Goal: Register for event/course

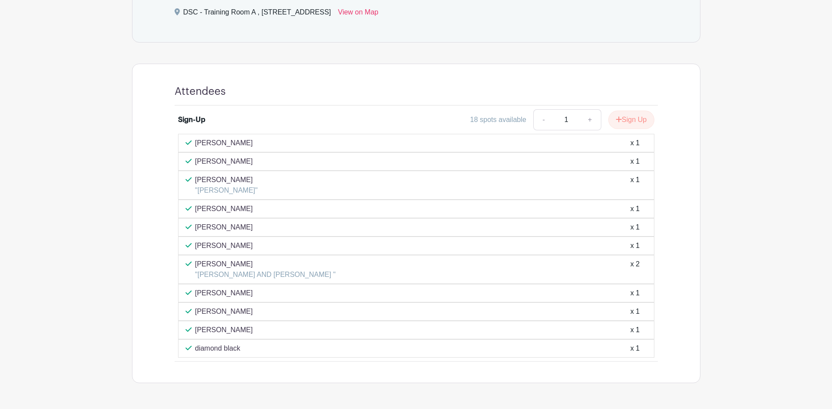
scroll to position [462, 0]
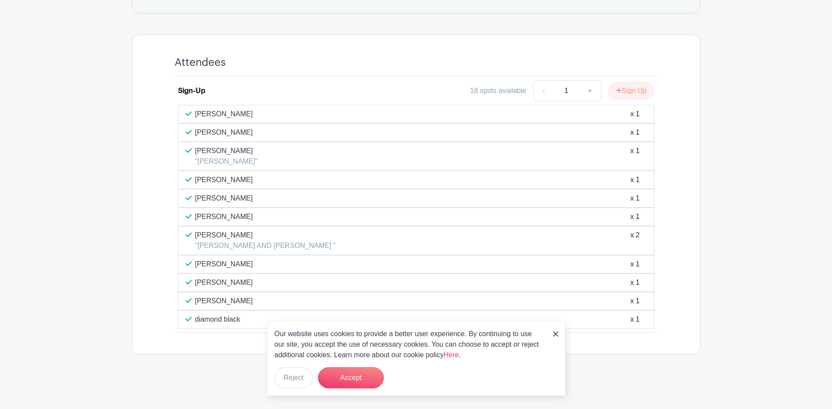
click at [556, 332] on img at bounding box center [555, 333] width 5 height 5
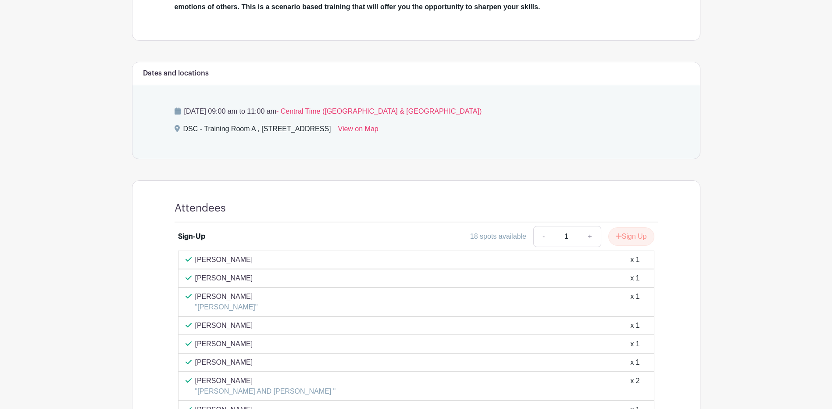
scroll to position [287, 0]
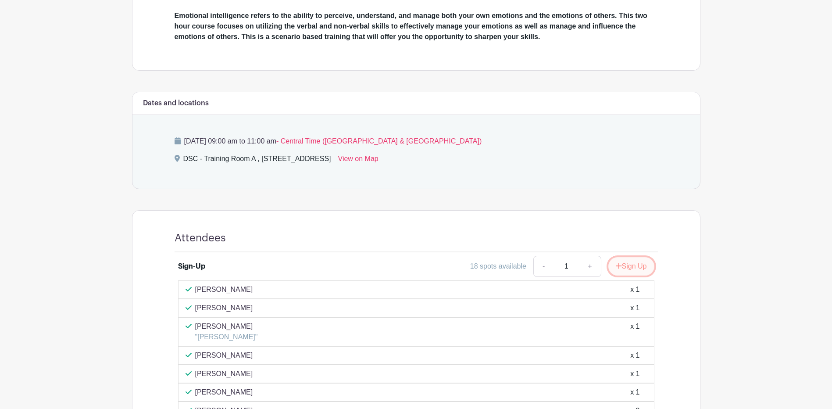
click at [643, 265] on button "Sign Up" at bounding box center [631, 266] width 46 height 18
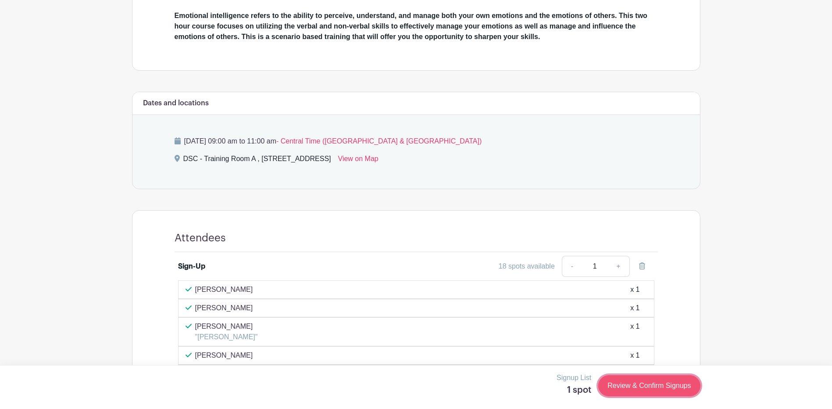
click at [653, 389] on link "Review & Confirm Signups" at bounding box center [649, 385] width 102 height 21
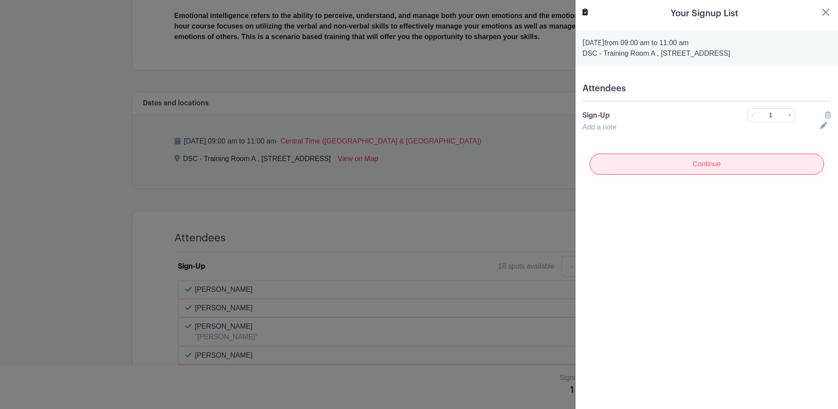
click at [671, 166] on input "Continue" at bounding box center [707, 163] width 235 height 21
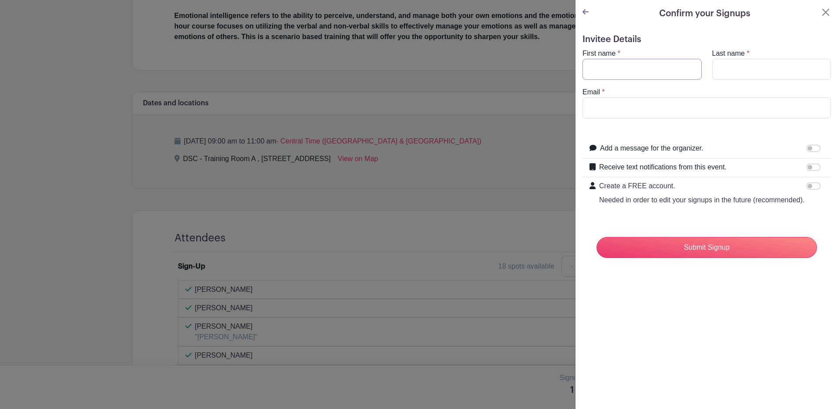
click at [620, 72] on input "First name" at bounding box center [642, 69] width 119 height 21
type input "[PERSON_NAME]"
click at [632, 104] on input "Email" at bounding box center [707, 107] width 249 height 21
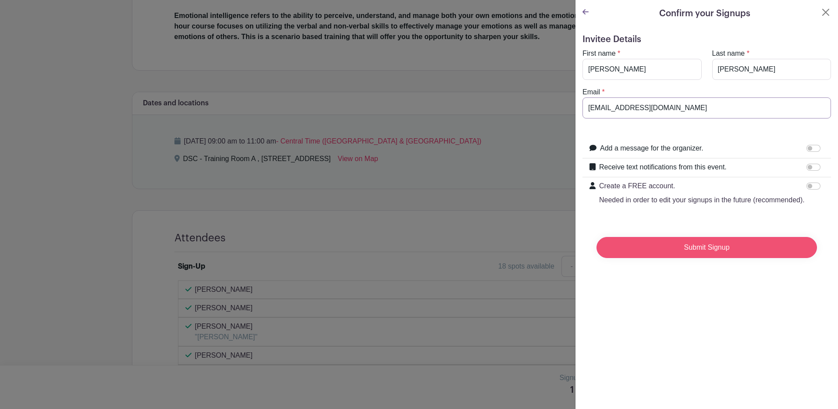
type input "[EMAIL_ADDRESS][DOMAIN_NAME]"
click at [710, 256] on input "Submit Signup" at bounding box center [707, 247] width 220 height 21
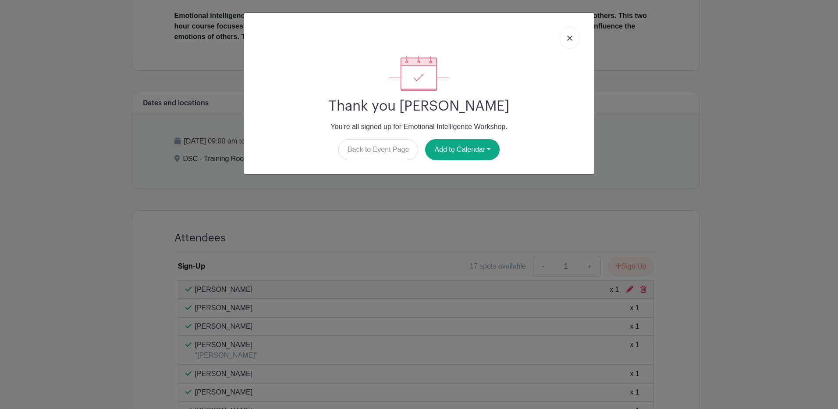
click at [569, 39] on img at bounding box center [569, 38] width 5 height 5
